Goal: Find specific page/section: Find specific page/section

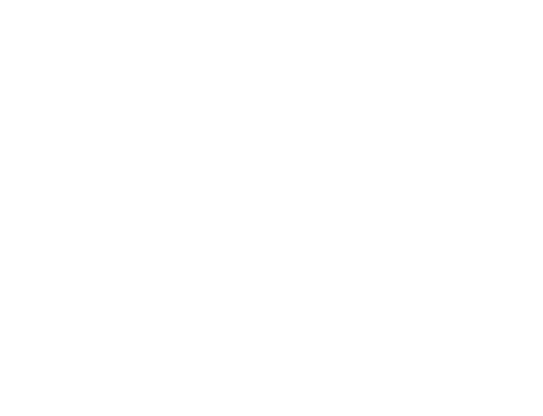
select select "Song"
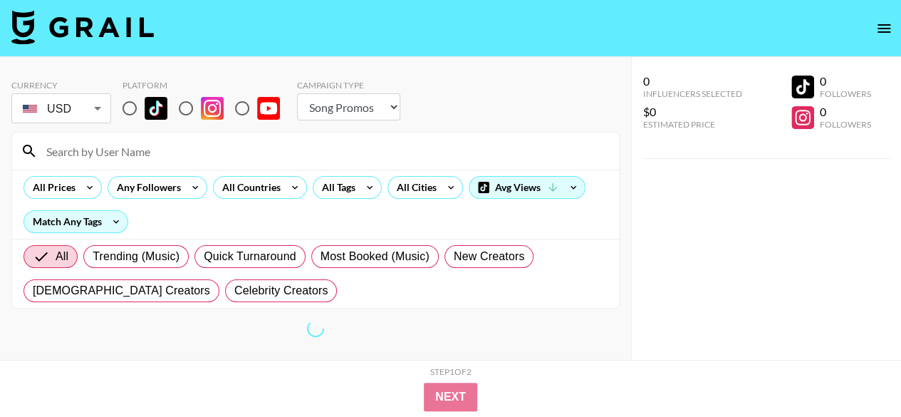
click at [132, 108] on input "radio" at bounding box center [130, 108] width 30 height 30
radio input "true"
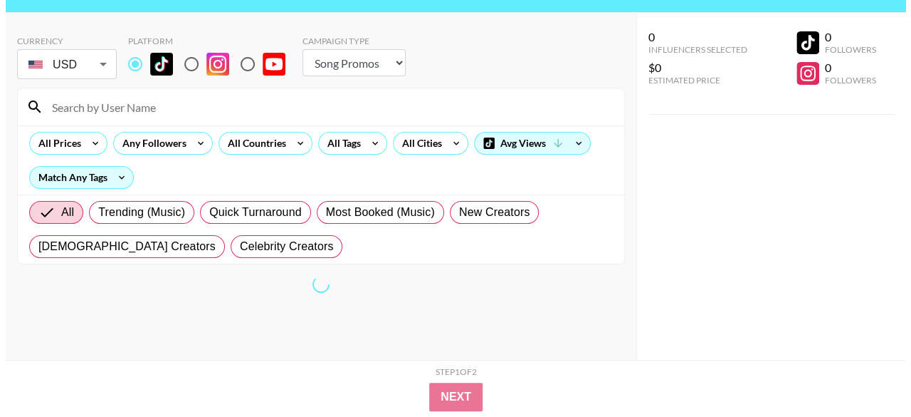
scroll to position [57, 0]
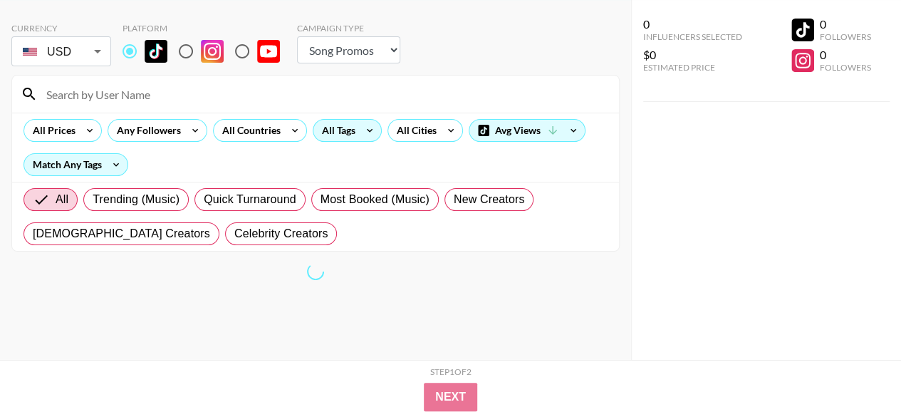
click at [351, 129] on div "All Tags" at bounding box center [335, 130] width 45 height 21
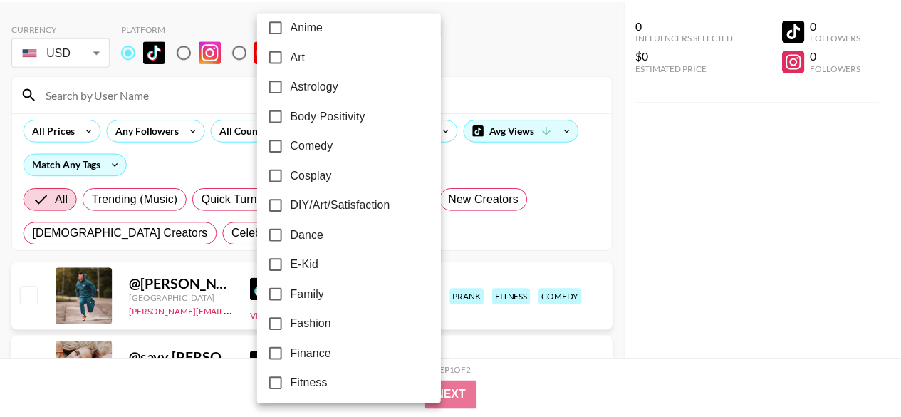
scroll to position [0, 0]
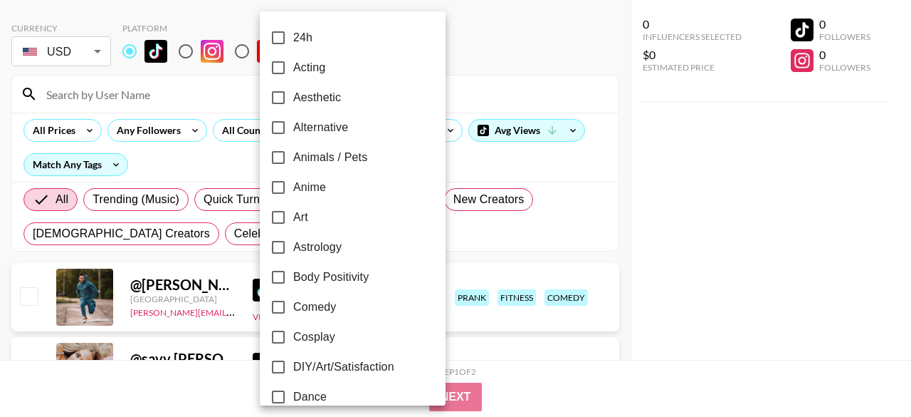
click at [542, 219] on div at bounding box center [455, 208] width 911 height 417
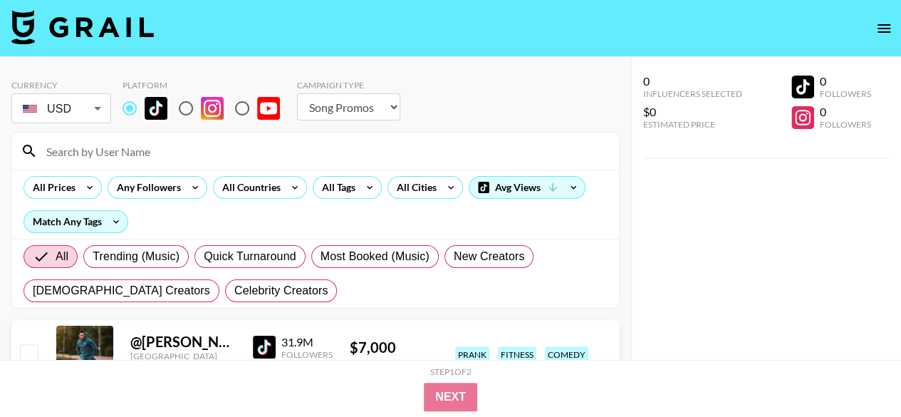
click at [155, 151] on input at bounding box center [324, 151] width 572 height 23
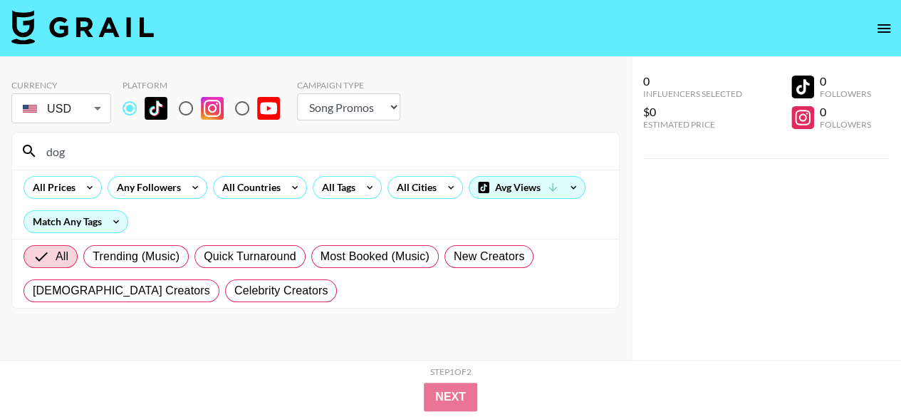
scroll to position [57, 0]
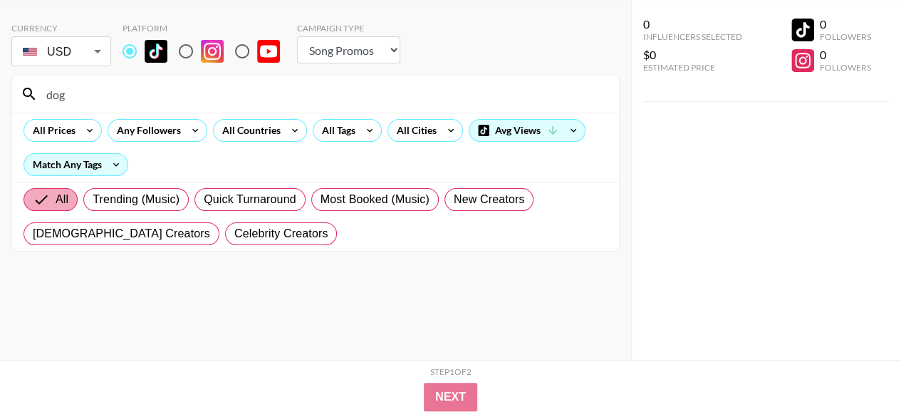
type input "dog"
click at [65, 193] on span "All" at bounding box center [62, 199] width 13 height 17
click at [56, 193] on input "All" at bounding box center [44, 199] width 23 height 17
click at [60, 200] on span "All" at bounding box center [62, 199] width 13 height 17
click at [56, 200] on input "All" at bounding box center [44, 199] width 23 height 17
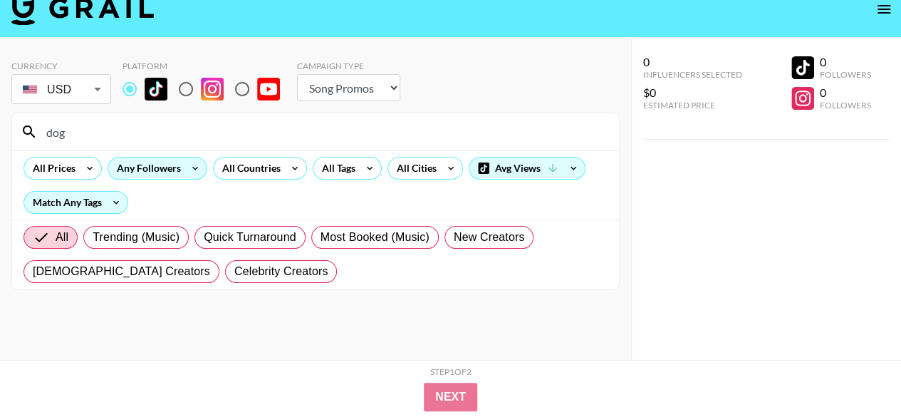
scroll to position [0, 0]
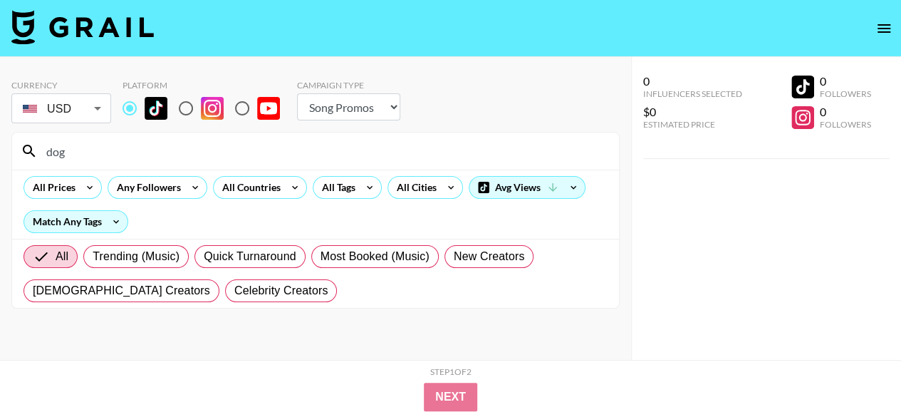
click at [115, 149] on input "dog" at bounding box center [324, 151] width 572 height 23
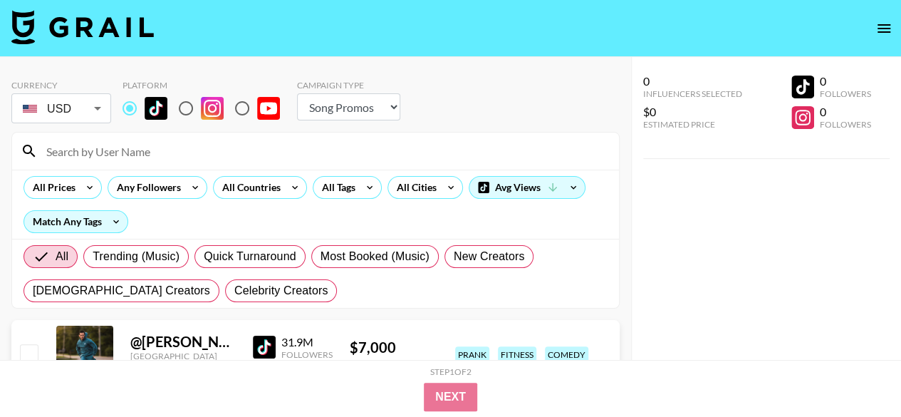
click at [387, 108] on select "Choose Type... Song Promos Brand Promos" at bounding box center [348, 106] width 103 height 27
click at [478, 105] on div "Currency USD USD ​ Platform Campaign Type Choose Type... Song Promos Brand Prom…" at bounding box center [315, 103] width 608 height 46
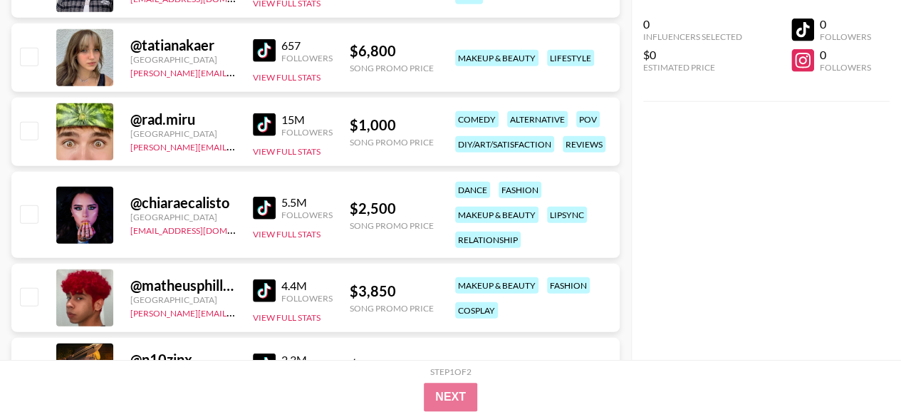
scroll to position [2207, 0]
